Goal: Task Accomplishment & Management: Complete application form

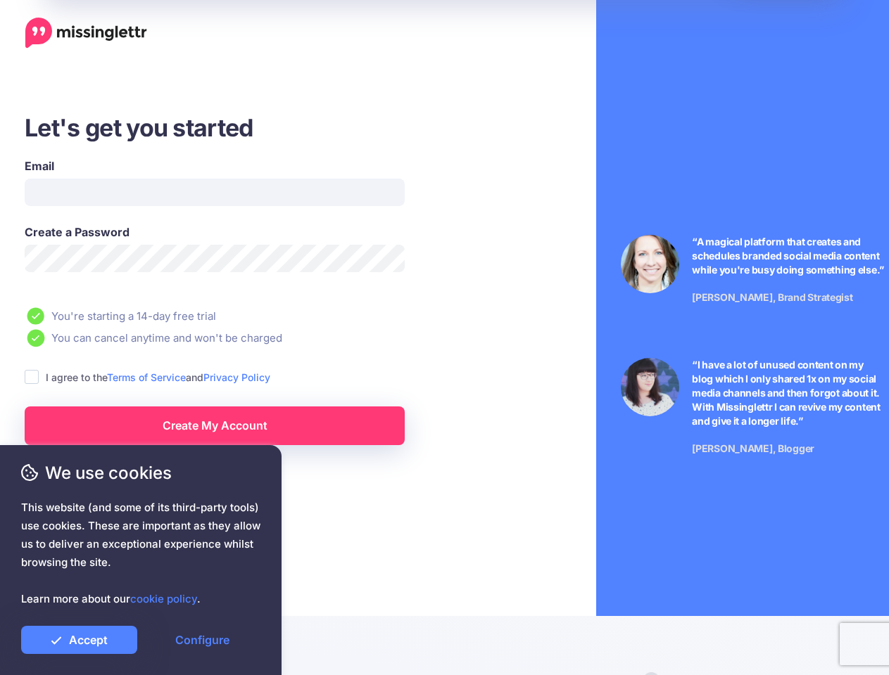
click at [444, 338] on li "You can cancel anytime and won't be charged" at bounding box center [255, 338] width 460 height 18
click at [32, 378] on ins at bounding box center [32, 377] width 14 height 14
click at [215, 426] on link "Create My Account" at bounding box center [215, 426] width 380 height 39
click at [79, 640] on link "Accept" at bounding box center [79, 640] width 116 height 28
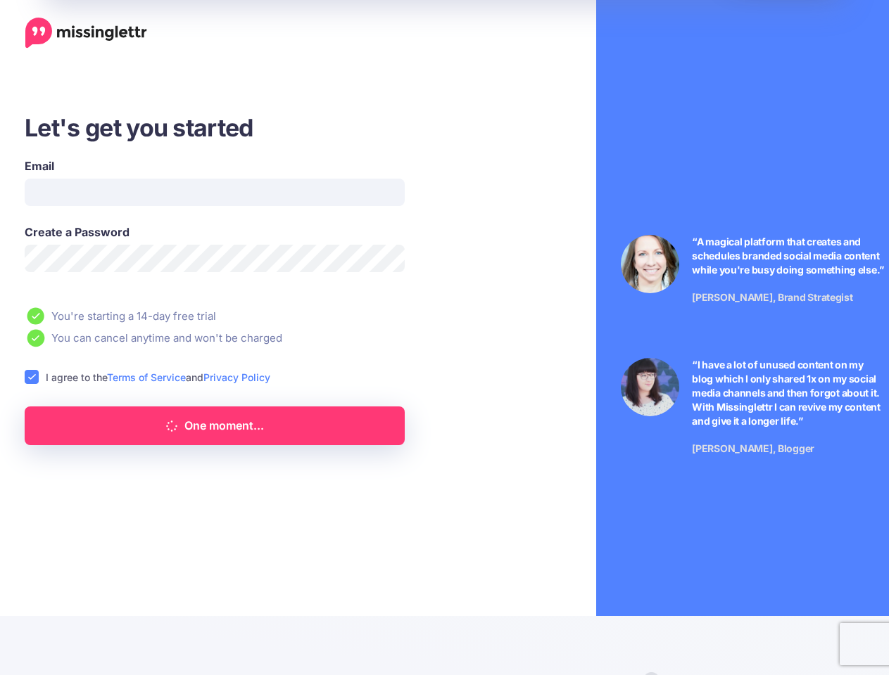
click at [202, 640] on link "Configure" at bounding box center [202, 640] width 116 height 28
